Goal: Go to known website: Access a specific website the user already knows

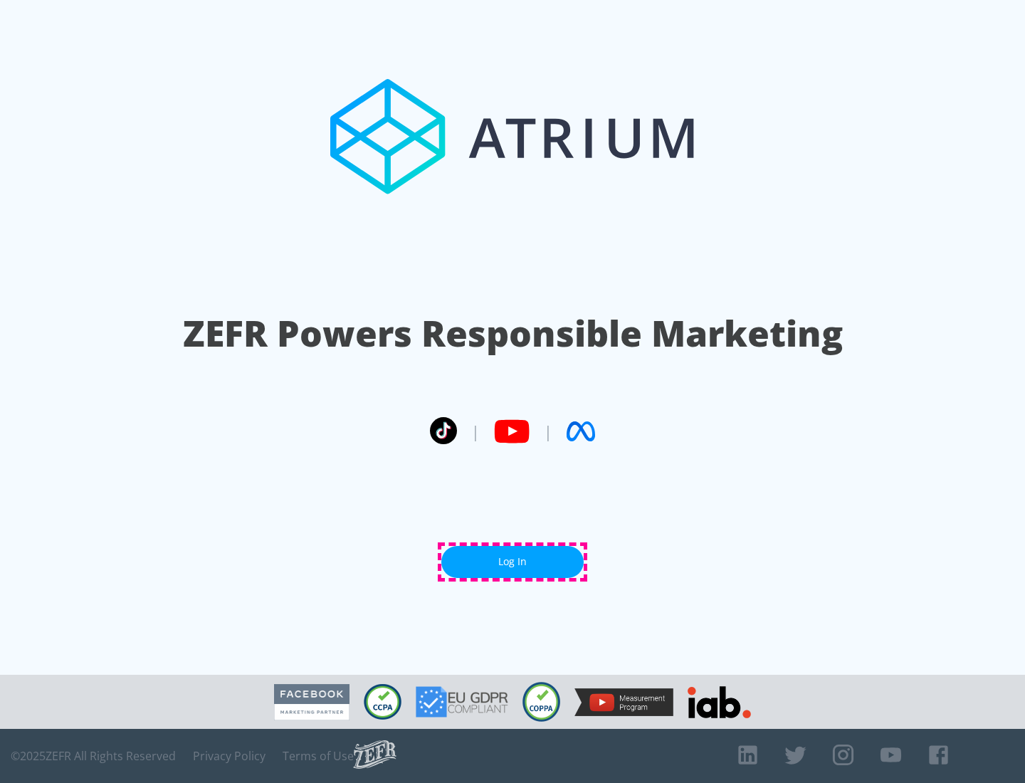
click at [512, 561] on link "Log In" at bounding box center [512, 562] width 142 height 32
